Goal: Task Accomplishment & Management: Use online tool/utility

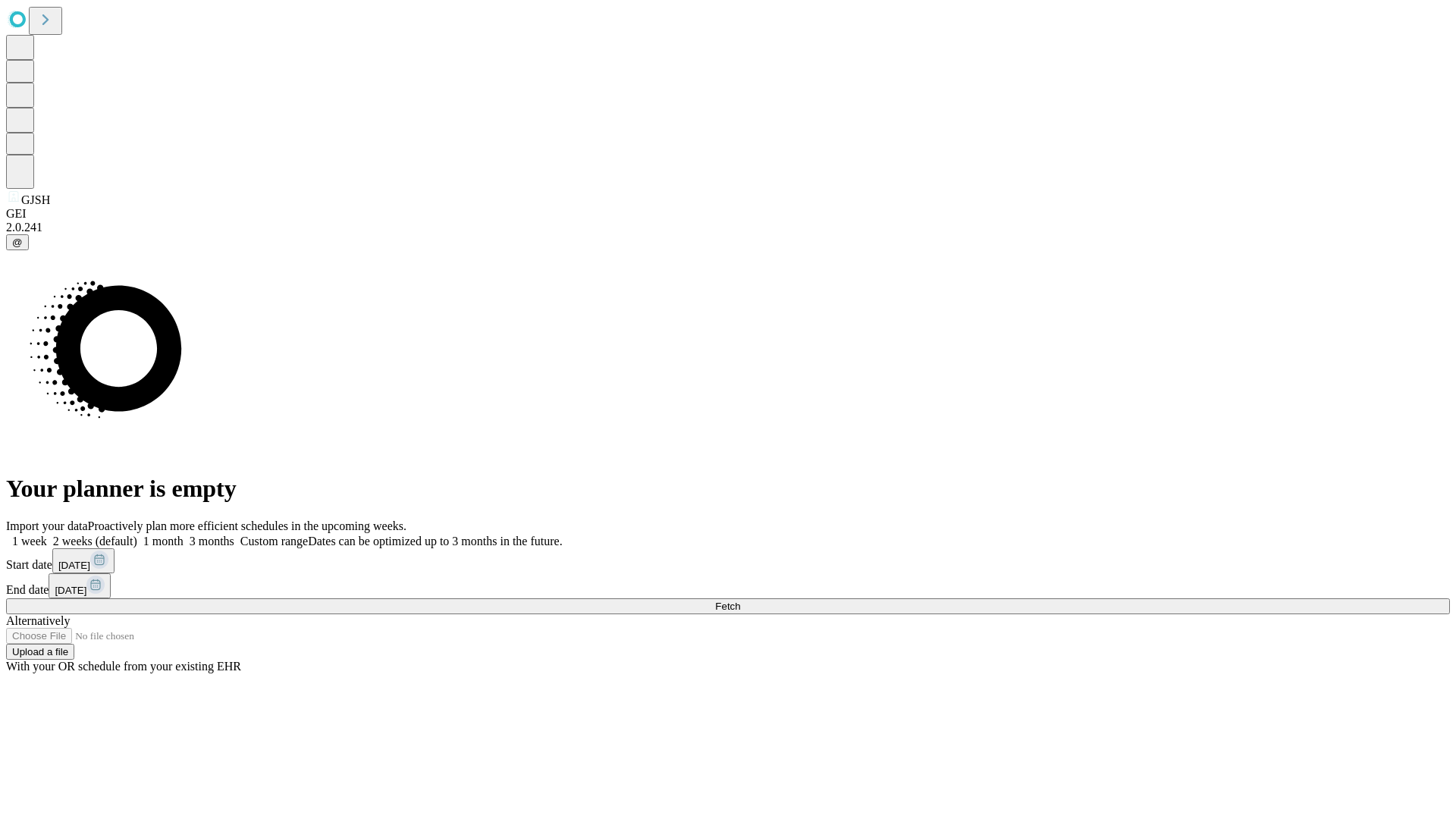
click at [740, 601] on span "Fetch" at bounding box center [728, 607] width 25 height 12
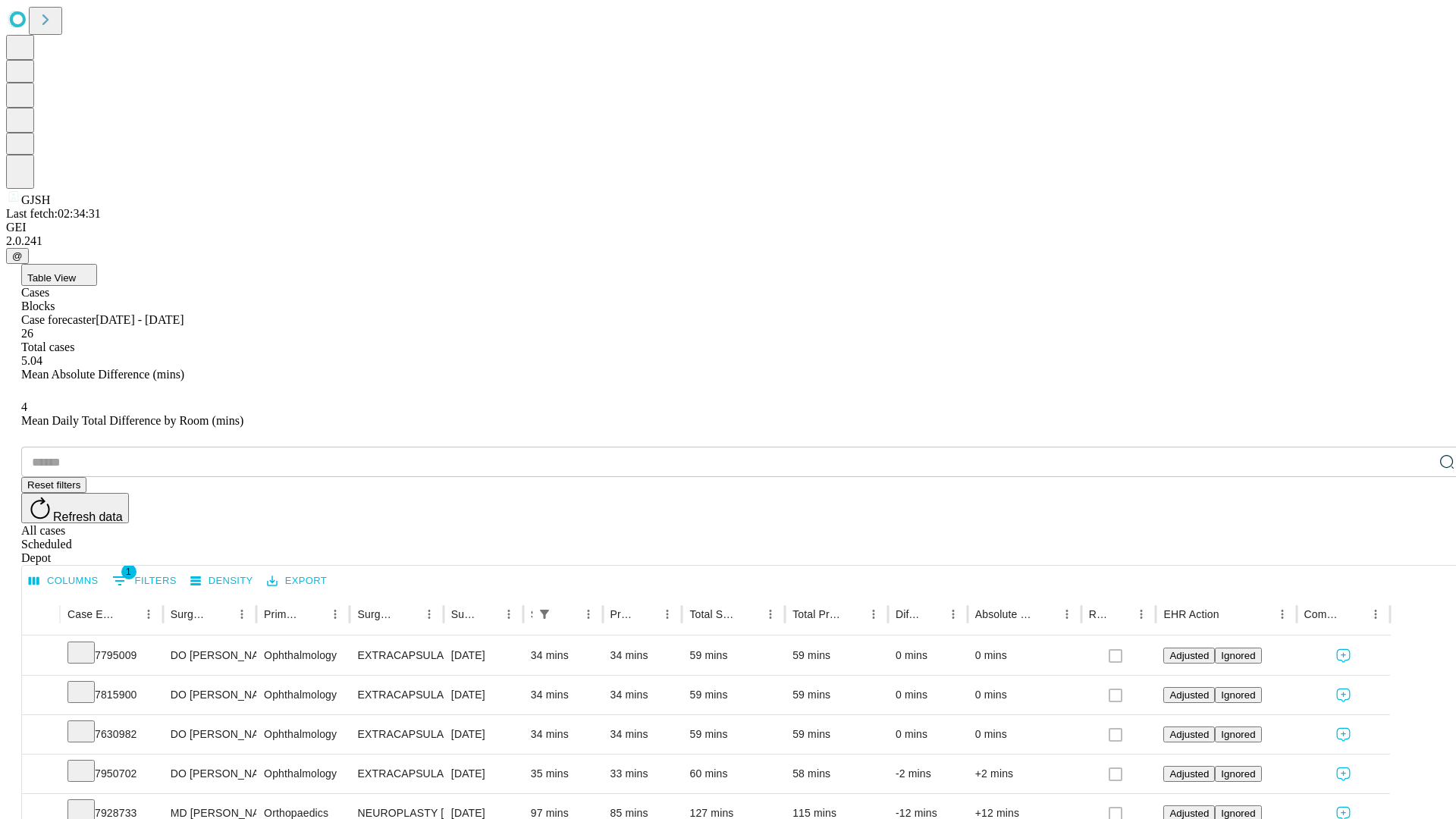
click at [1417, 552] on div "Depot" at bounding box center [743, 559] width 1444 height 13
